Goal: Transaction & Acquisition: Purchase product/service

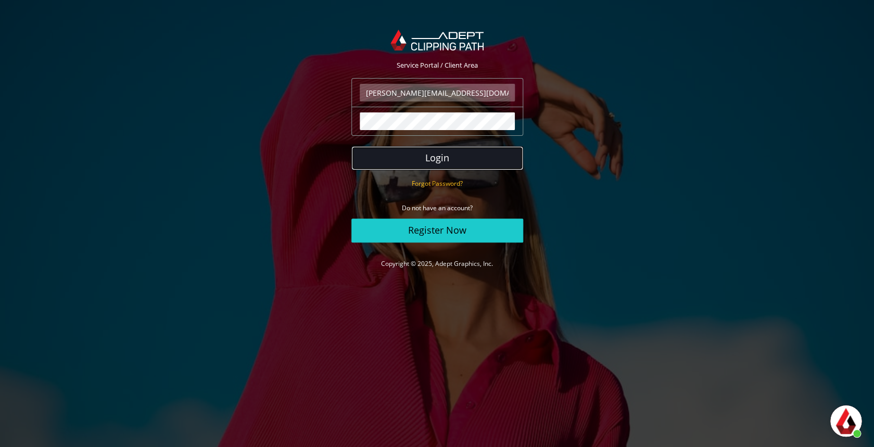
click at [476, 160] on button "Login" at bounding box center [437, 158] width 172 height 24
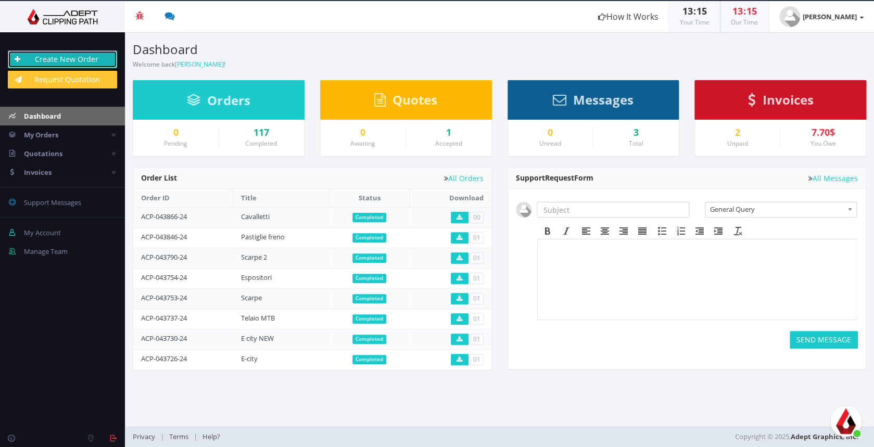
click at [63, 57] on link "Create New Order" at bounding box center [62, 59] width 109 height 18
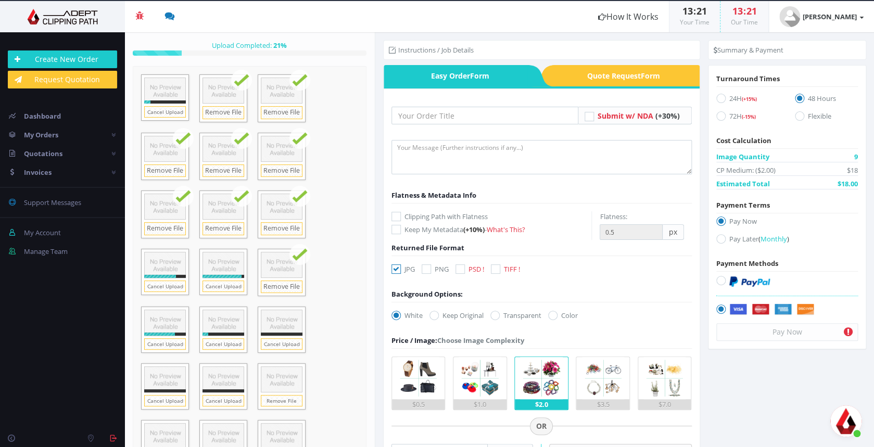
click at [395, 270] on icon at bounding box center [395, 268] width 9 height 9
click at [395, 270] on input "JPG" at bounding box center [397, 269] width 7 height 7
checkbox input "false"
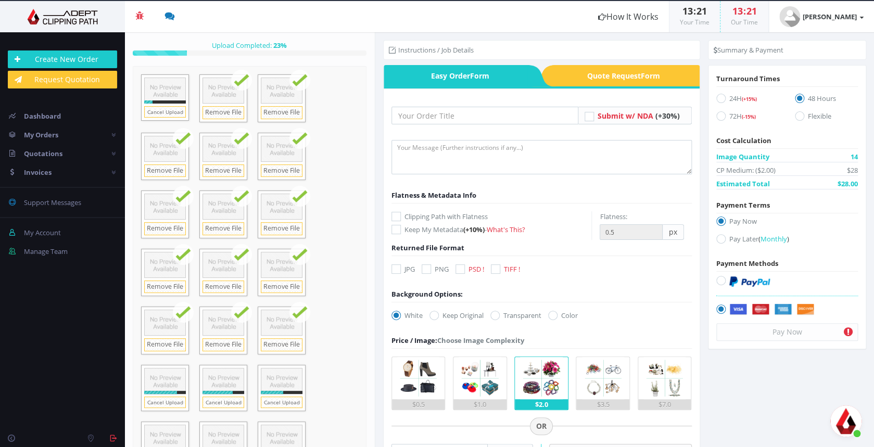
click at [469, 269] on label "PSD !" at bounding box center [469, 269] width 29 height 10
click at [465, 269] on input "PSD !" at bounding box center [461, 269] width 7 height 7
checkbox input "true"
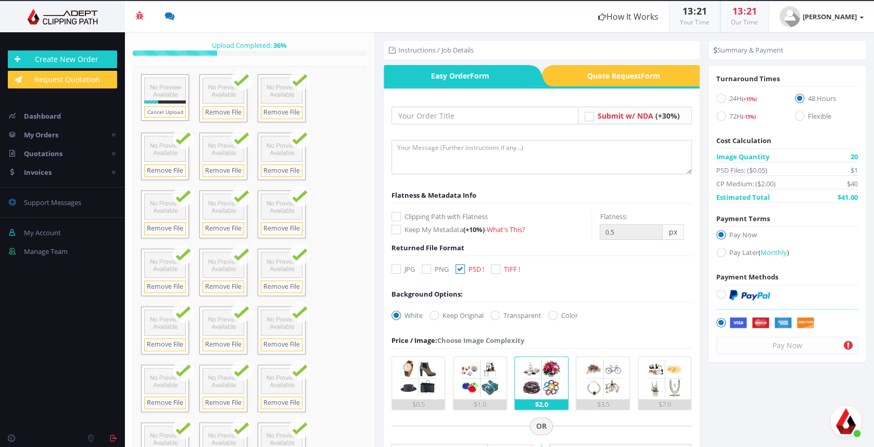
click at [500, 313] on icon at bounding box center [494, 315] width 9 height 9
click at [500, 313] on input "Transparent" at bounding box center [496, 315] width 7 height 7
radio input "true"
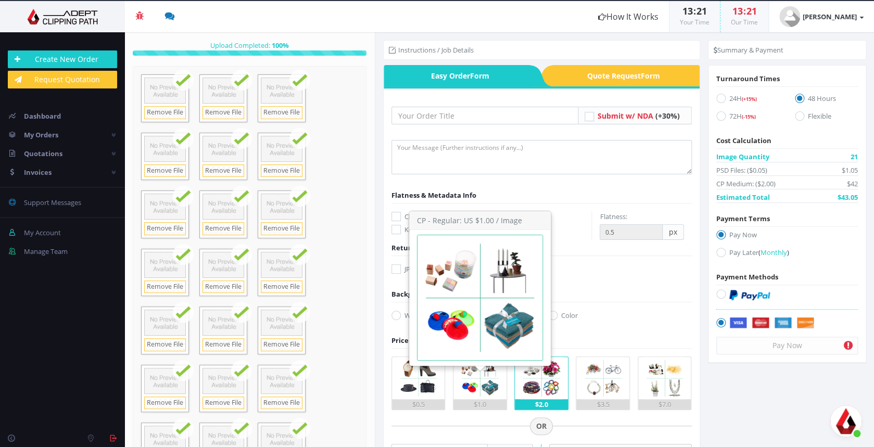
click at [482, 389] on img at bounding box center [479, 378] width 42 height 42
click at [0, 0] on input "$1.0" at bounding box center [0, 0] width 0 height 0
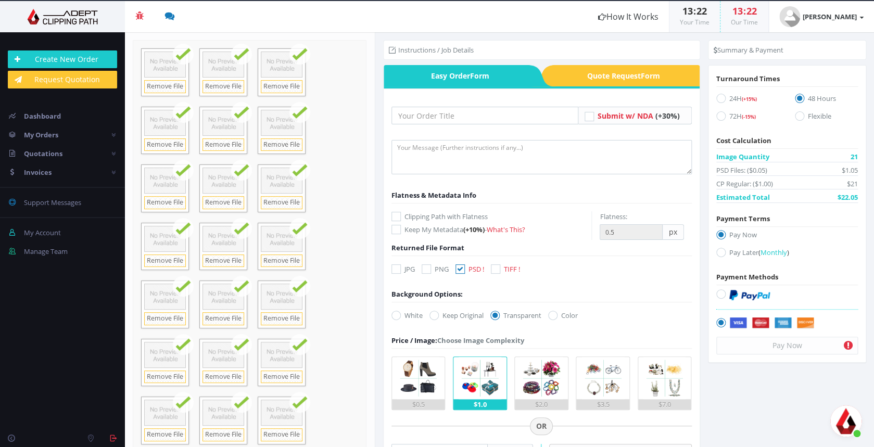
click at [721, 292] on icon at bounding box center [720, 293] width 9 height 9
click at [721, 292] on input "radio" at bounding box center [722, 294] width 7 height 7
radio input "true"
click at [721, 98] on icon at bounding box center [720, 98] width 9 height 9
click at [721, 98] on input "24H (+15%)" at bounding box center [722, 98] width 7 height 7
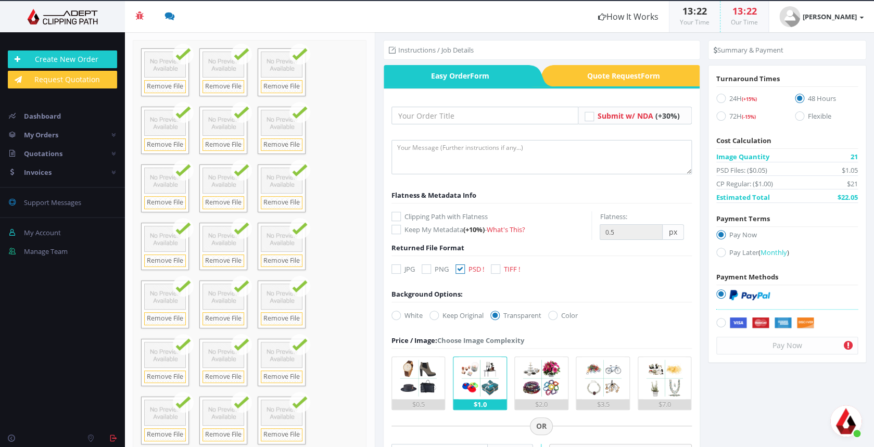
radio input "true"
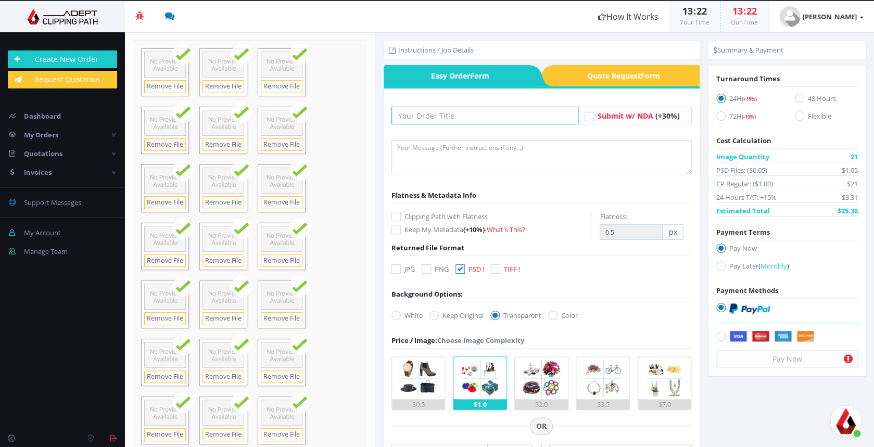
click at [448, 117] on input "text" at bounding box center [484, 116] width 187 height 18
type input "Mhale"
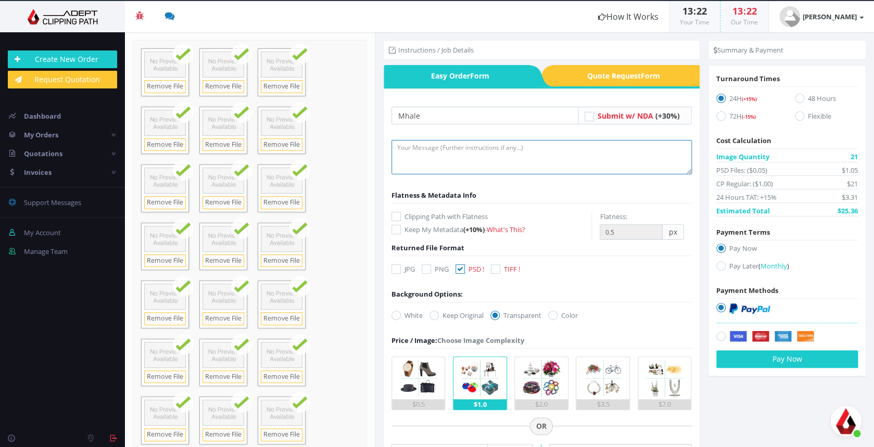
click at [464, 142] on textarea at bounding box center [541, 157] width 300 height 34
click at [397, 213] on icon at bounding box center [395, 216] width 9 height 9
click at [397, 213] on input "Clipping Path with Flatness" at bounding box center [397, 216] width 7 height 7
checkbox input "true"
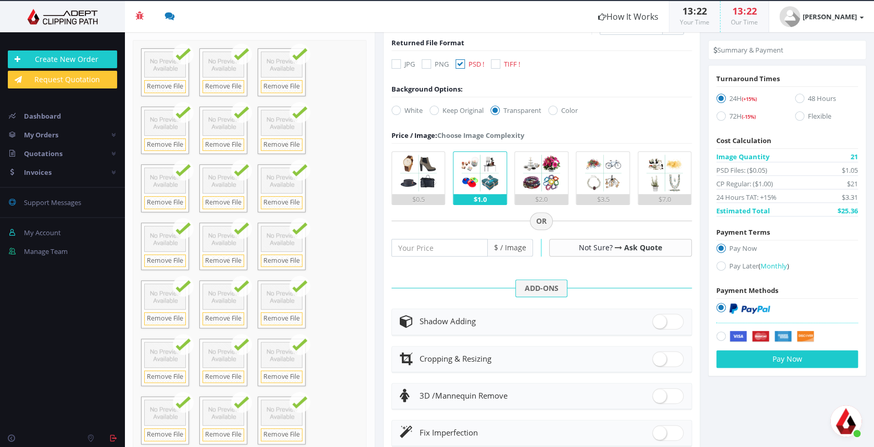
scroll to position [313, 0]
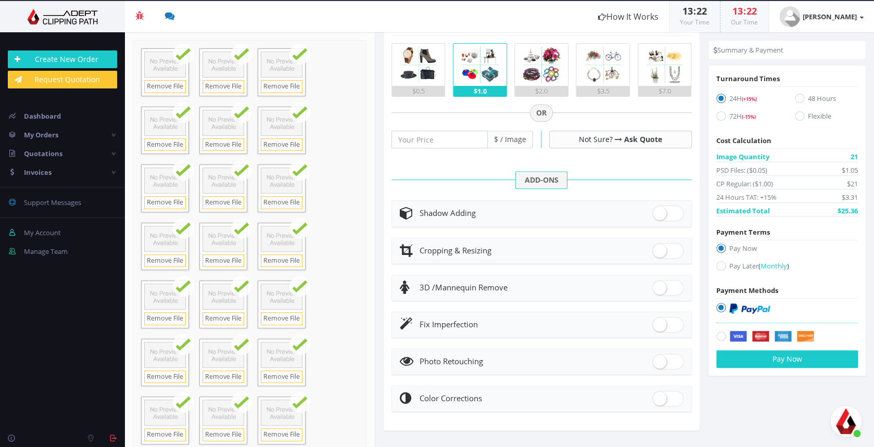
click at [670, 323] on span at bounding box center [667, 325] width 31 height 16
click at [659, 323] on input "checkbox" at bounding box center [655, 322] width 7 height 7
checkbox input "true"
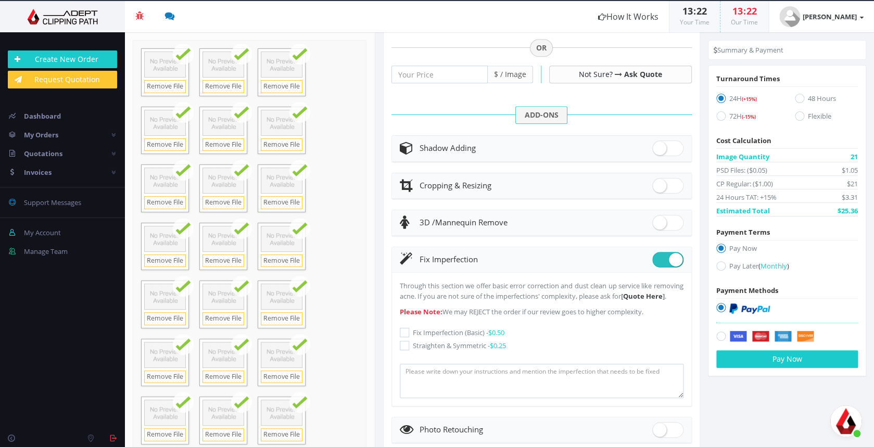
scroll to position [381, 0]
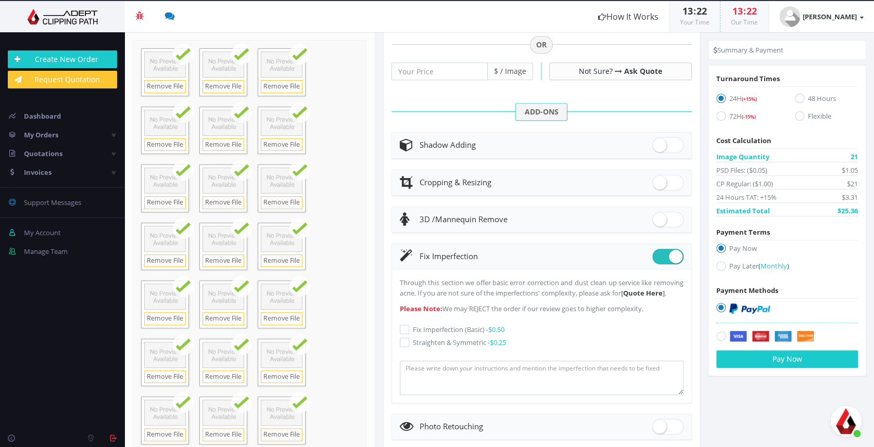
click at [407, 334] on icon at bounding box center [404, 329] width 9 height 9
click at [407, 333] on input "Fix Imperfection (Basic) - $0.50" at bounding box center [405, 329] width 7 height 7
checkbox input "true"
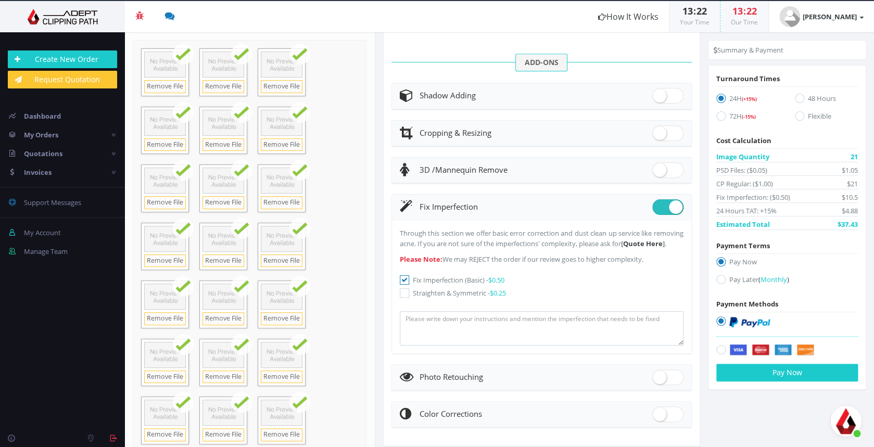
scroll to position [457, 0]
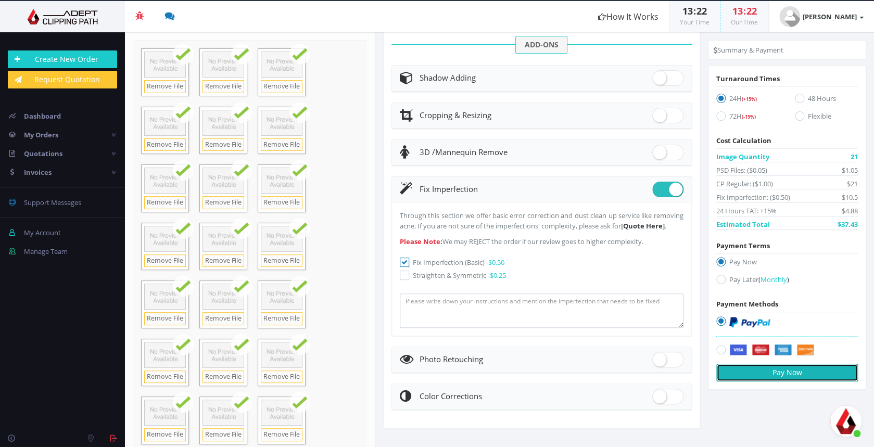
click at [746, 369] on button "Pay Now" at bounding box center [787, 373] width 142 height 18
